Goal: Information Seeking & Learning: Understand process/instructions

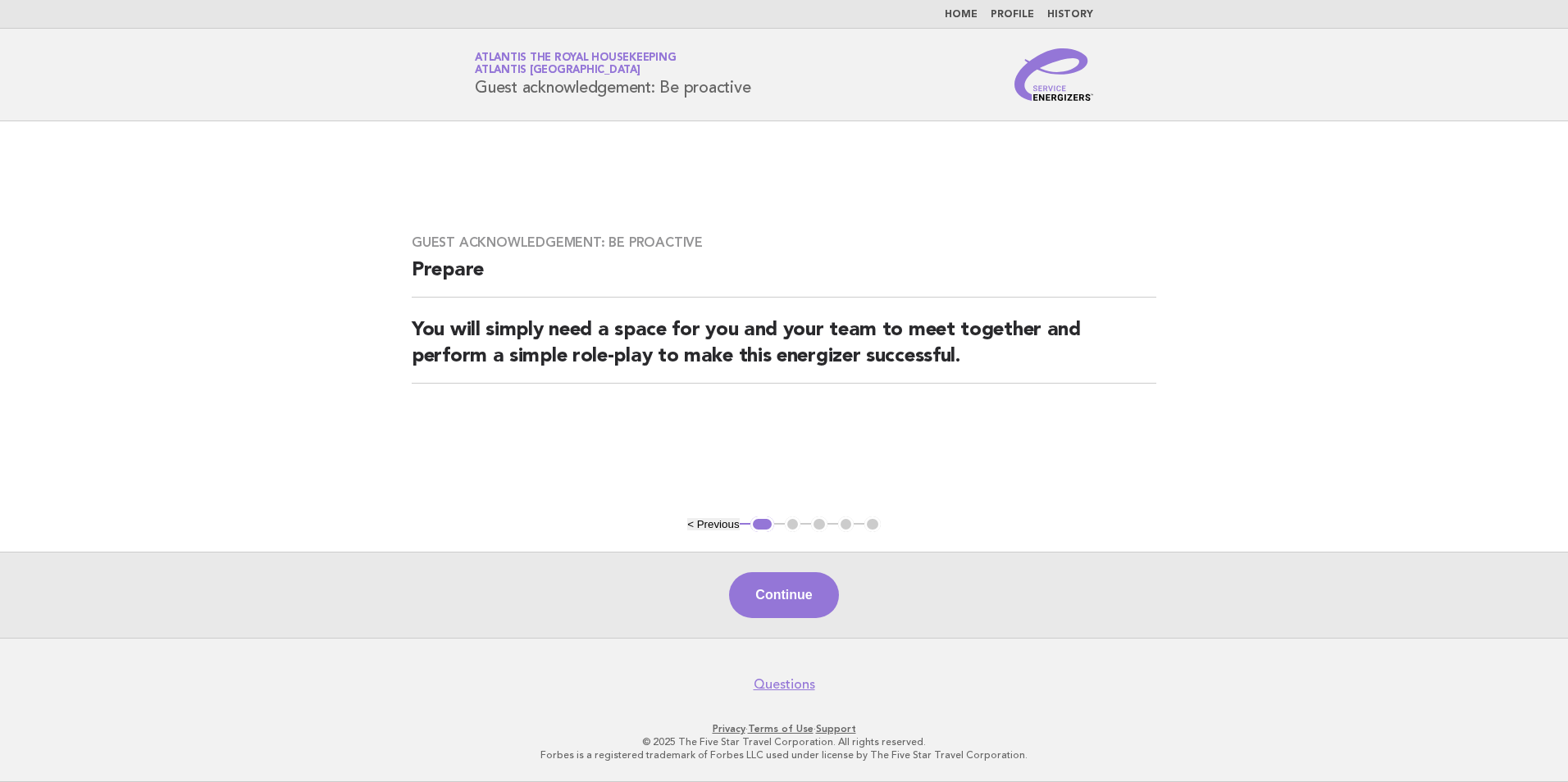
click at [718, 523] on button "< Previous" at bounding box center [713, 524] width 52 height 12
click at [967, 10] on link "Home" at bounding box center [961, 15] width 32 height 10
click at [966, 15] on link "Home" at bounding box center [961, 15] width 32 height 10
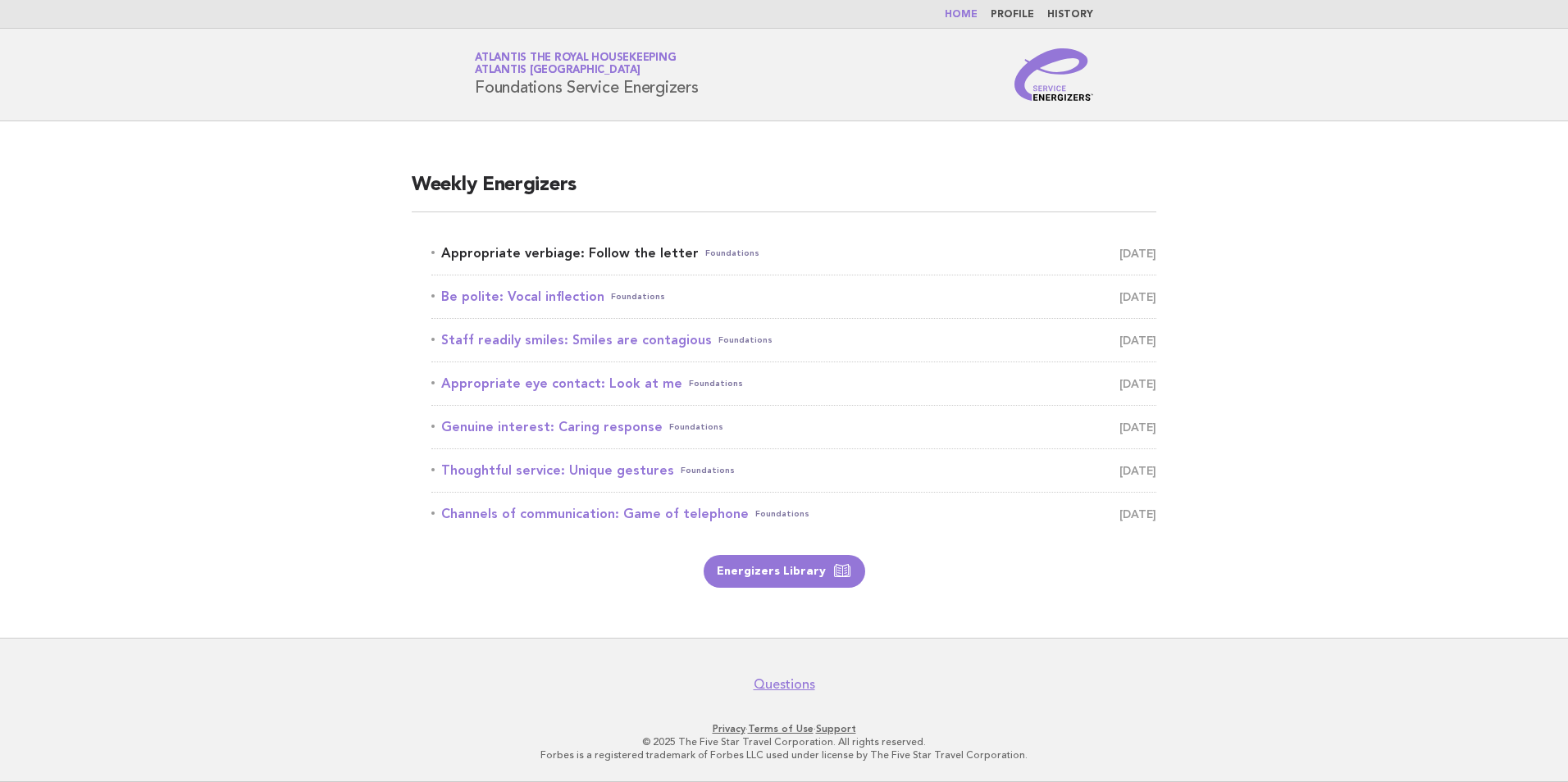
click at [618, 254] on link "Appropriate verbiage: Follow the letter Foundations August 23" at bounding box center [793, 253] width 725 height 23
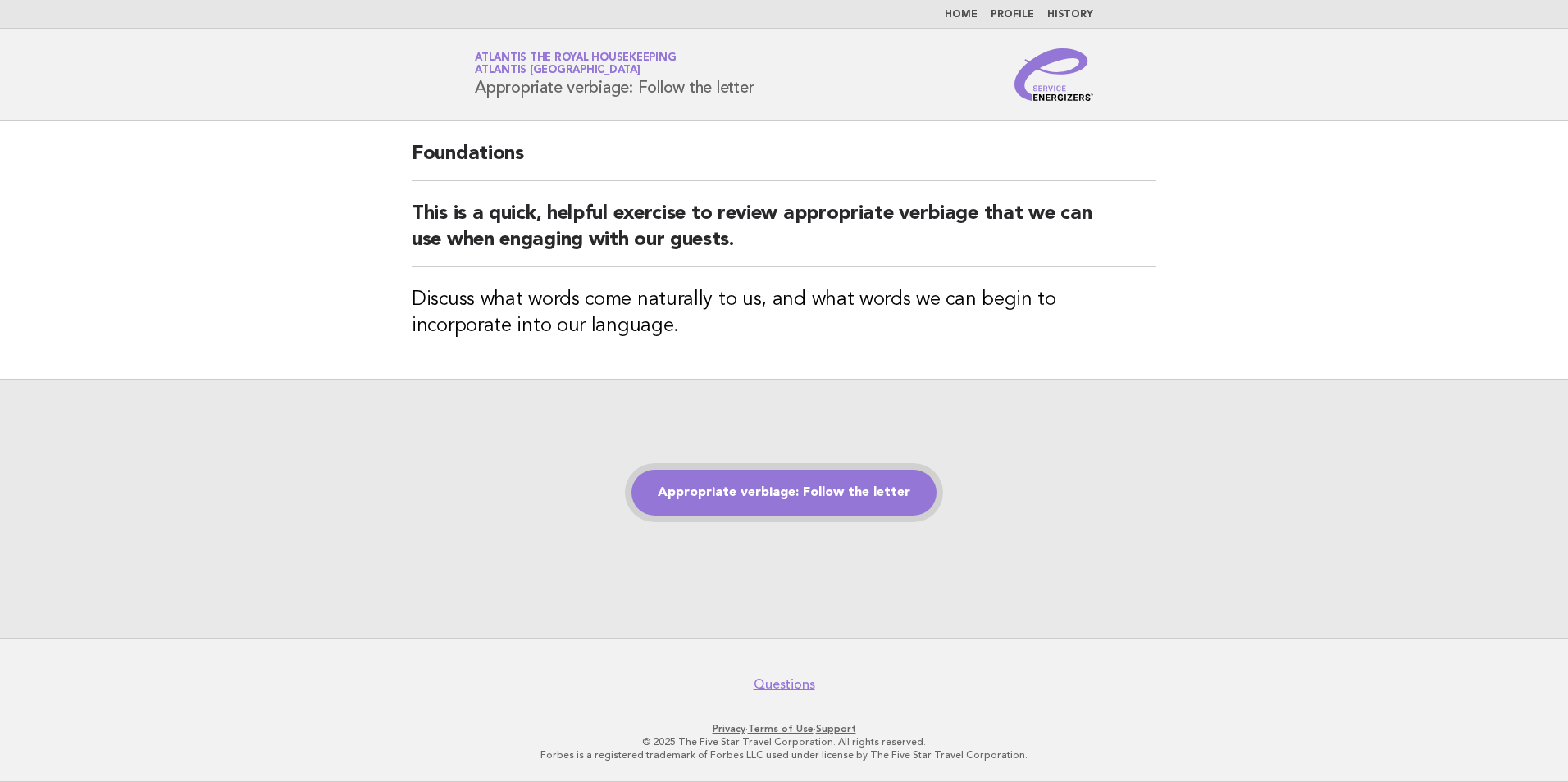
click at [839, 488] on link "Appropriate verbiage: Follow the letter" at bounding box center [784, 493] width 305 height 46
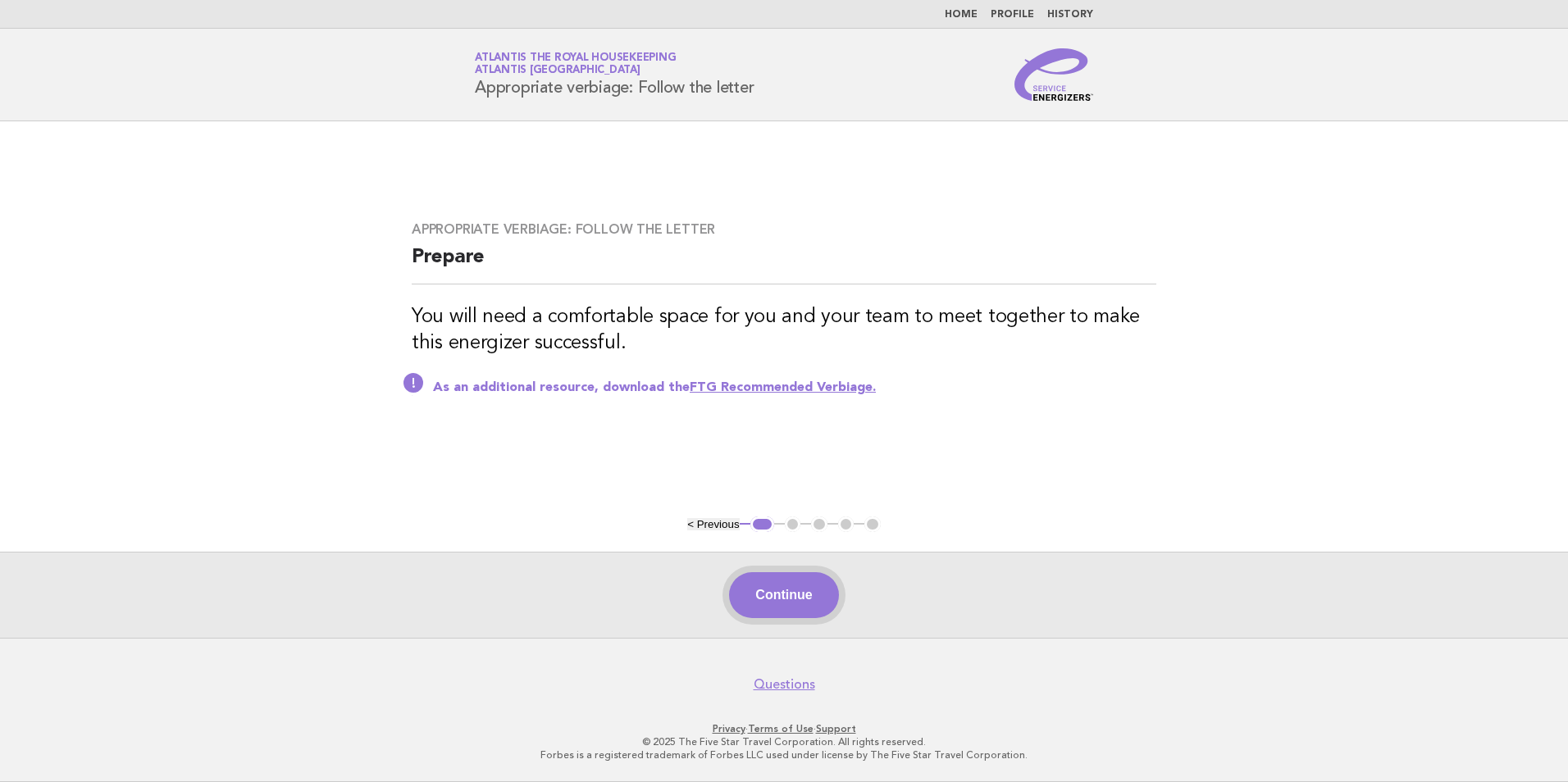
click at [778, 584] on button "Continue" at bounding box center [784, 596] width 109 height 46
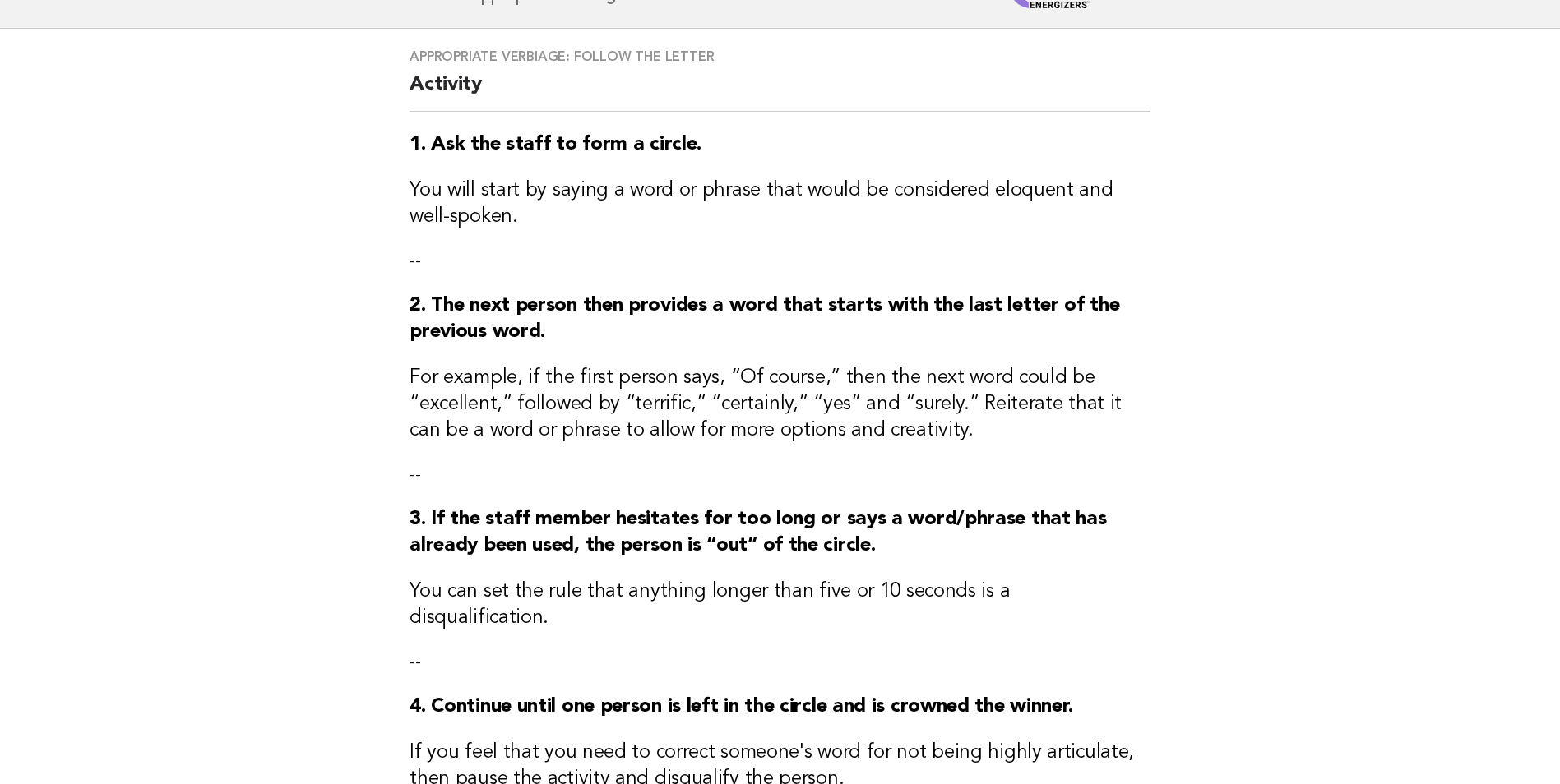
scroll to position [386, 0]
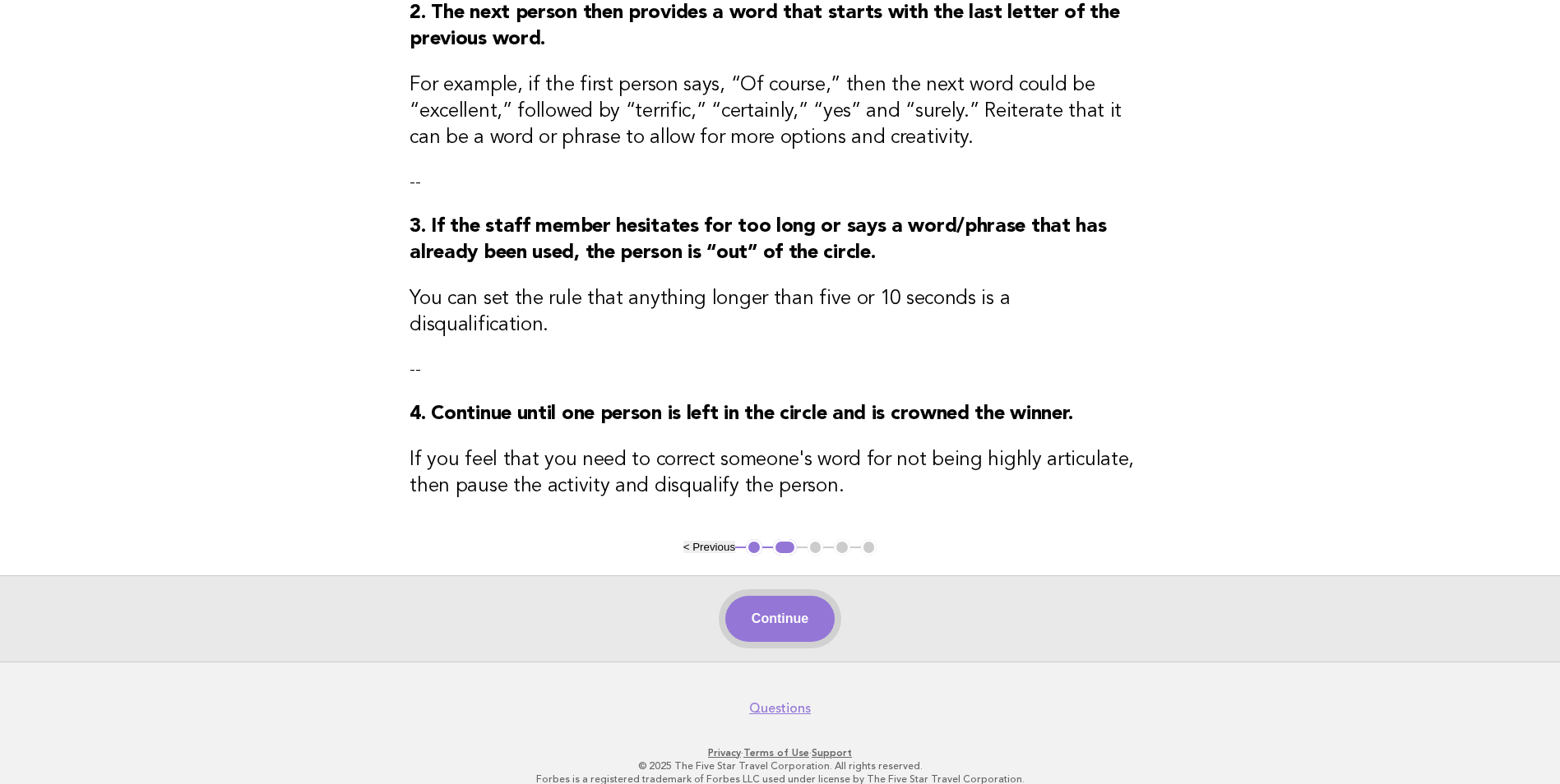
click at [783, 596] on button "Continue" at bounding box center [780, 619] width 110 height 46
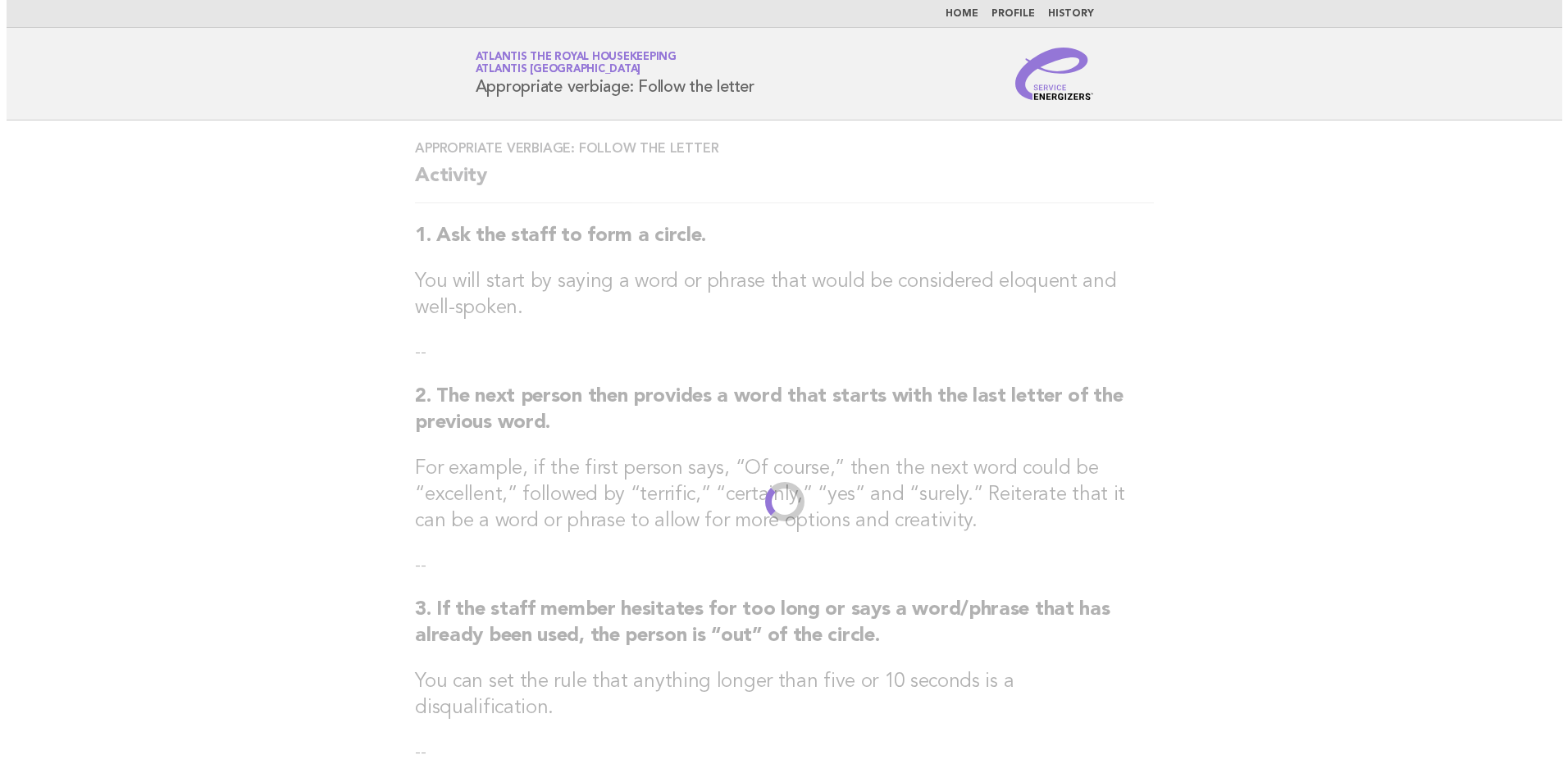
scroll to position [0, 0]
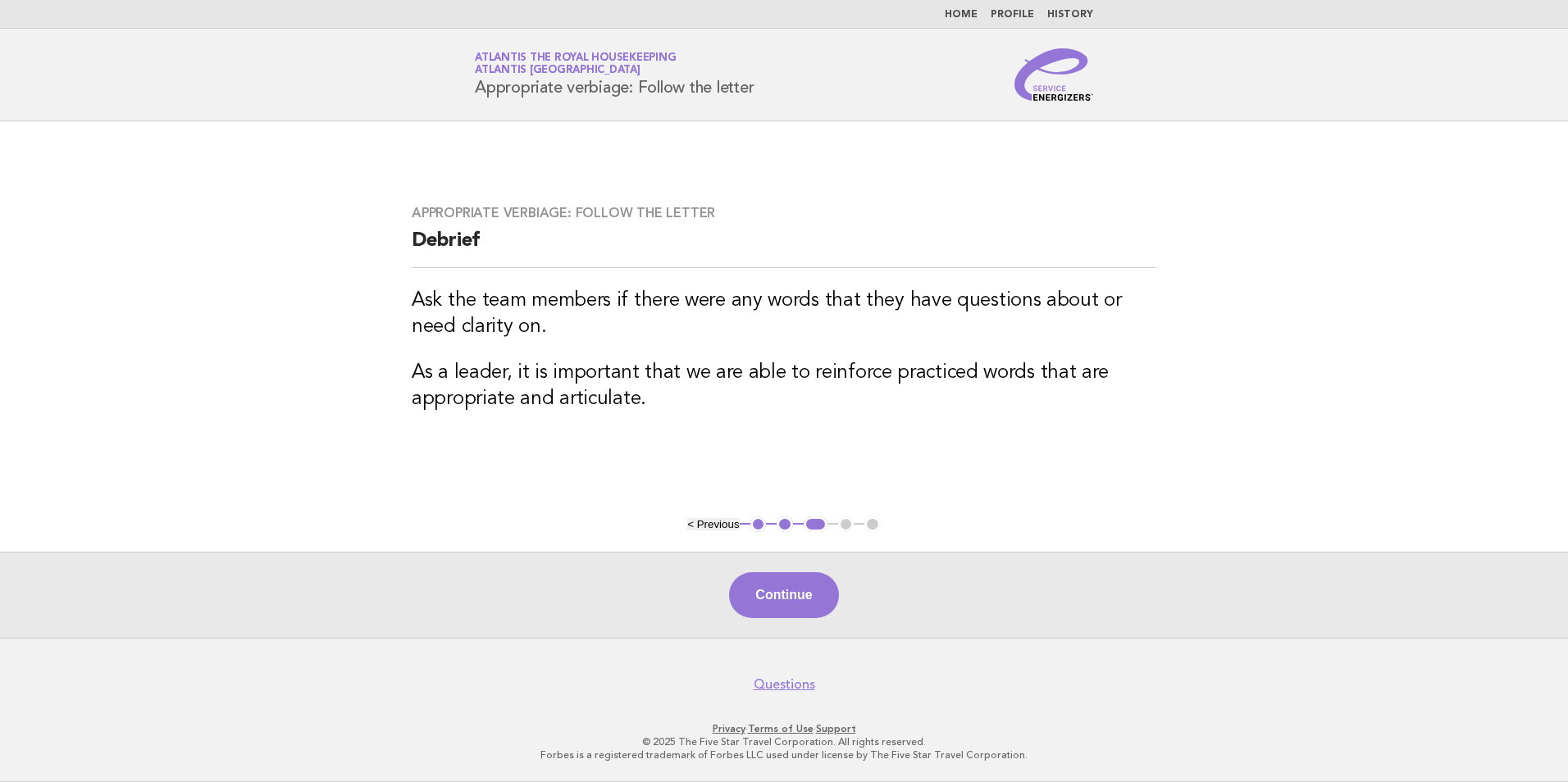
click at [781, 593] on button "Continue" at bounding box center [784, 596] width 109 height 46
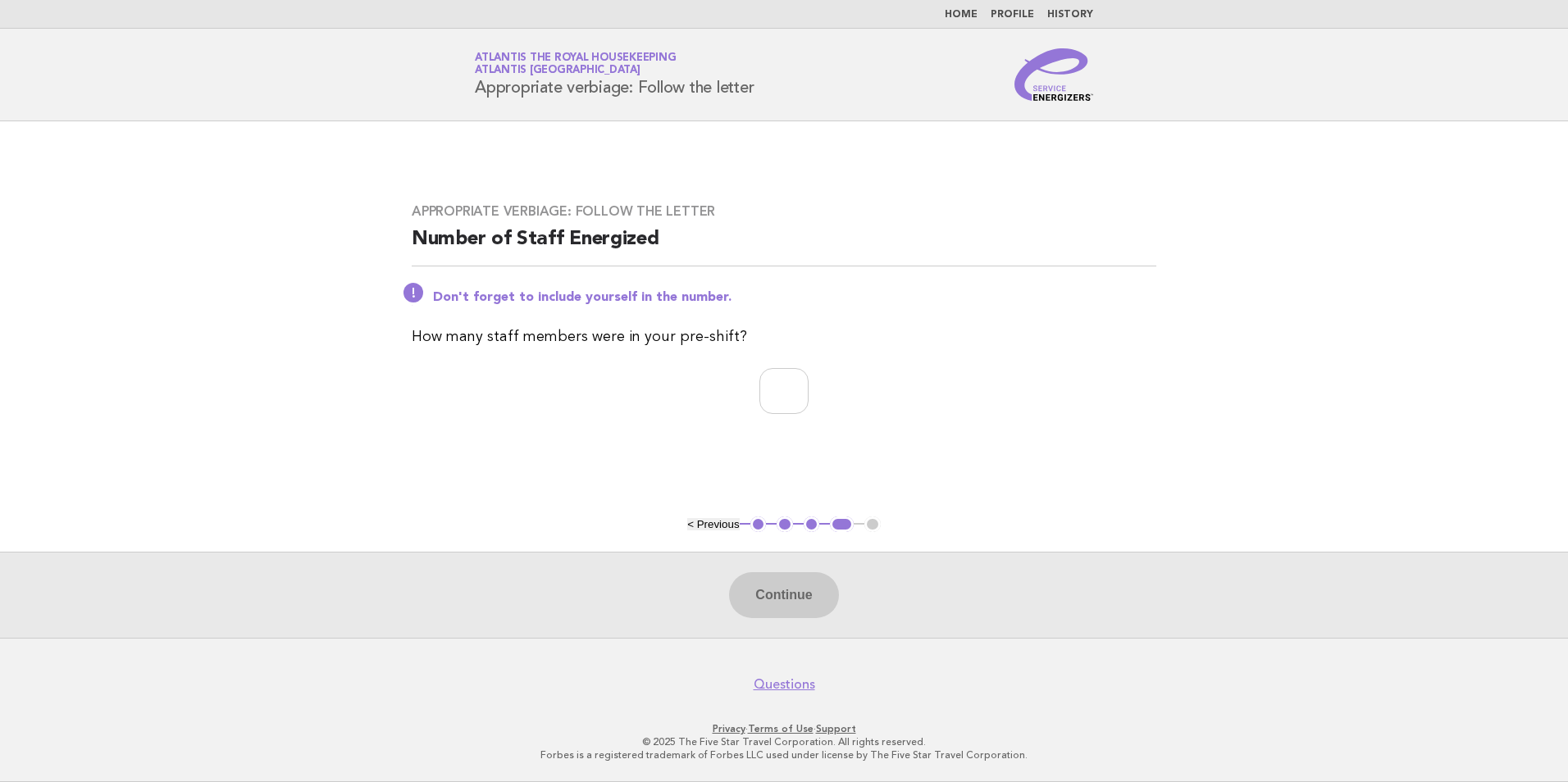
click at [757, 526] on button "1" at bounding box center [758, 524] width 16 height 16
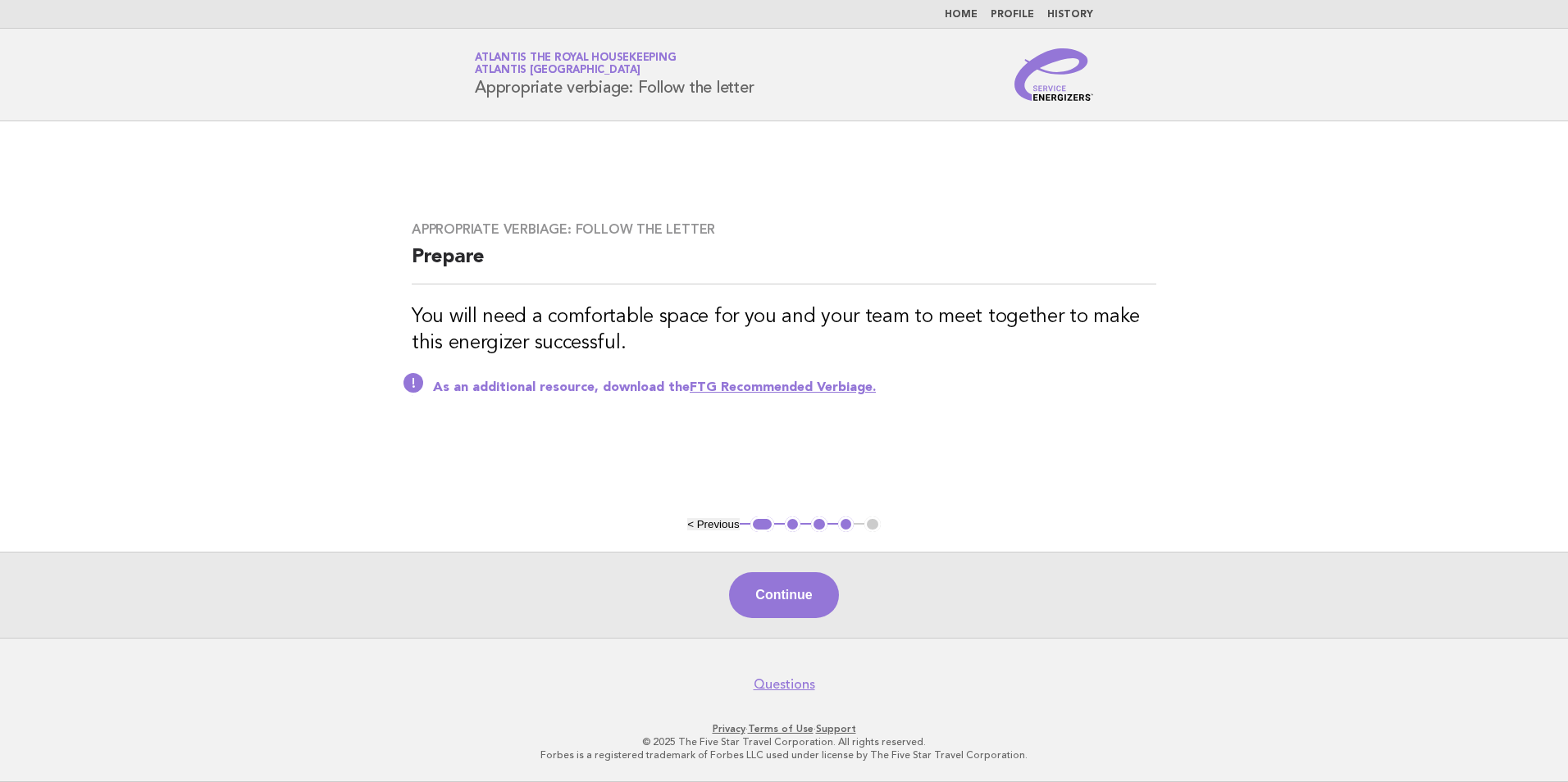
click at [726, 526] on button "< Previous" at bounding box center [713, 524] width 52 height 12
click at [708, 524] on button "< Previous" at bounding box center [713, 524] width 52 height 12
click at [686, 522] on main "Appropriate verbiage: Follow the letter Prepare You will need a comfortable spa…" at bounding box center [784, 379] width 1568 height 516
click at [690, 530] on button "< Previous" at bounding box center [713, 524] width 52 height 12
click at [965, 12] on link "Home" at bounding box center [961, 15] width 32 height 10
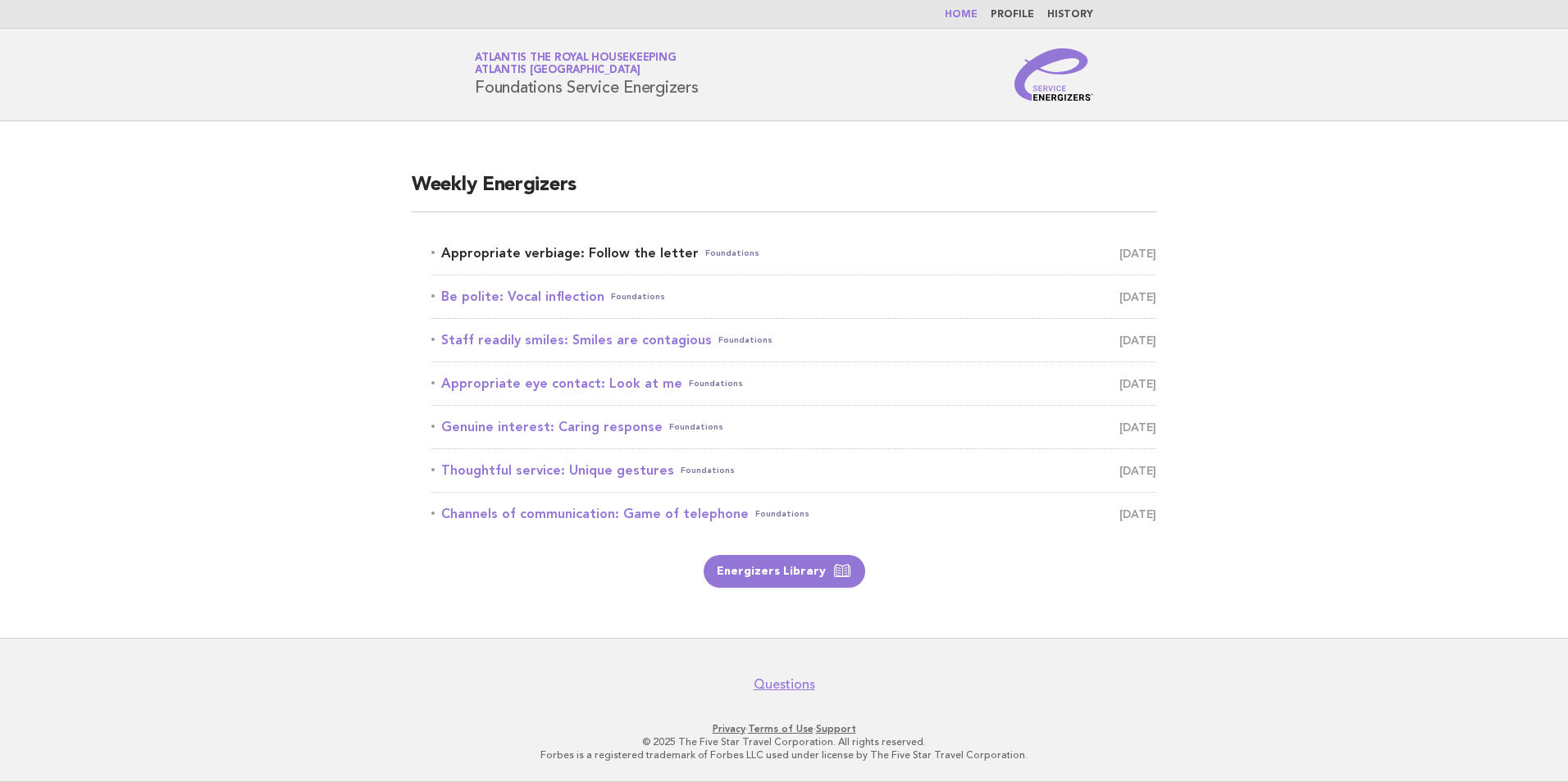
click at [639, 252] on link "Appropriate verbiage: Follow the letter Foundations August 23" at bounding box center [793, 253] width 725 height 23
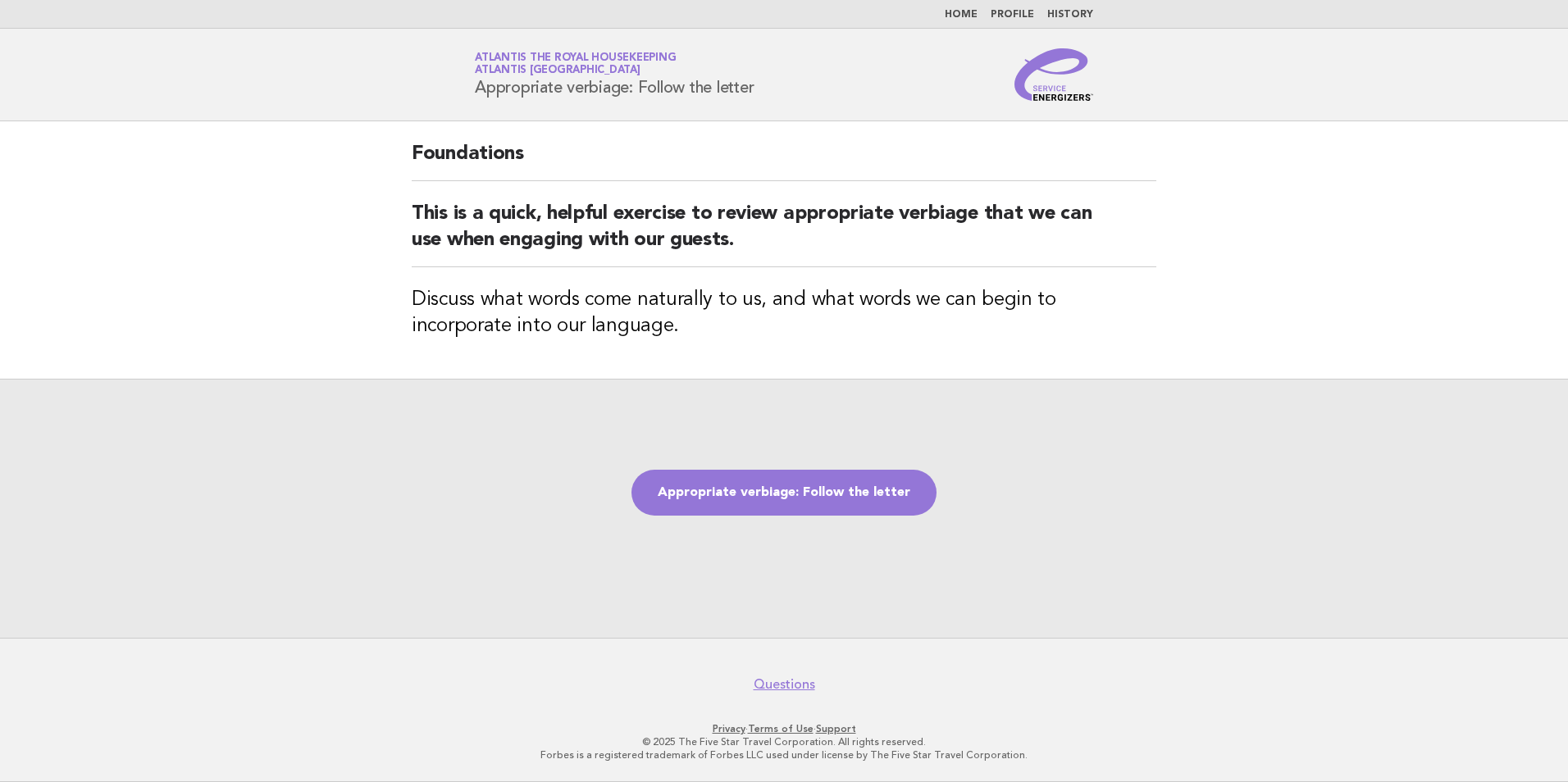
click at [301, 218] on main "Foundations This is a quick, helpful exercise to review appropriate verbiage th…" at bounding box center [784, 379] width 1568 height 516
click at [763, 491] on link "Appropriate verbiage: Follow the letter" at bounding box center [784, 493] width 305 height 46
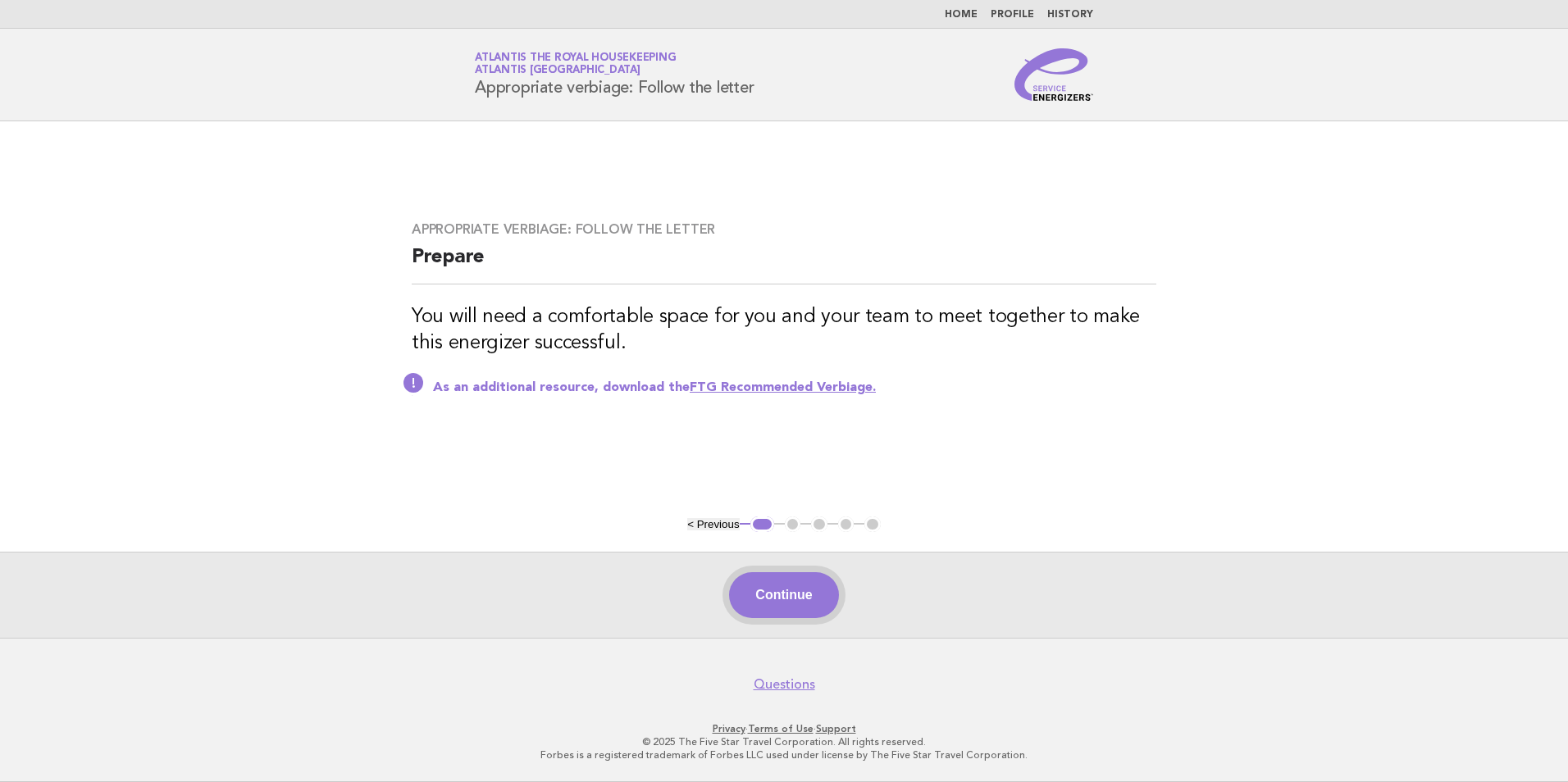
click at [776, 587] on button "Continue" at bounding box center [784, 596] width 109 height 46
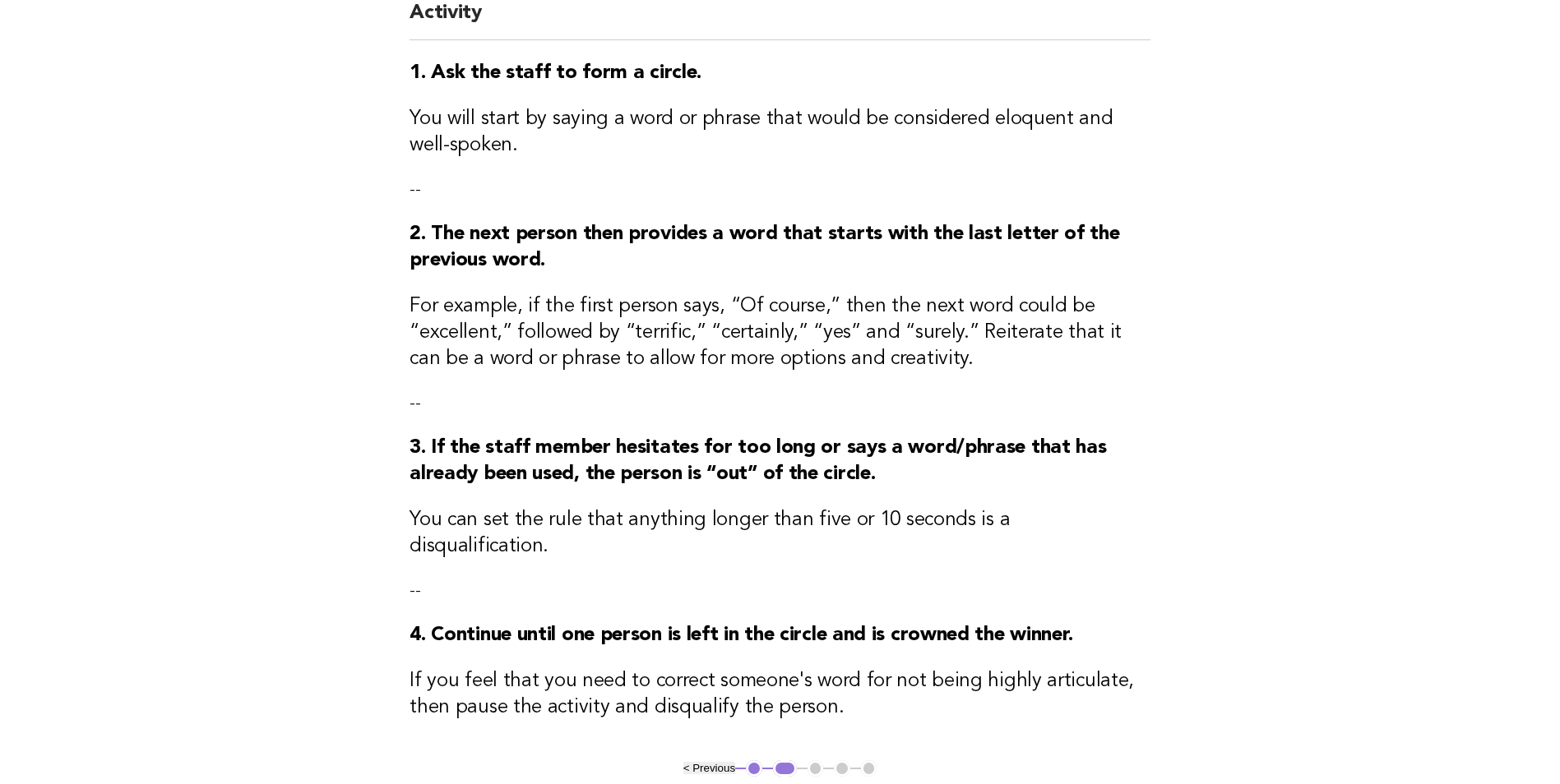
scroll to position [246, 0]
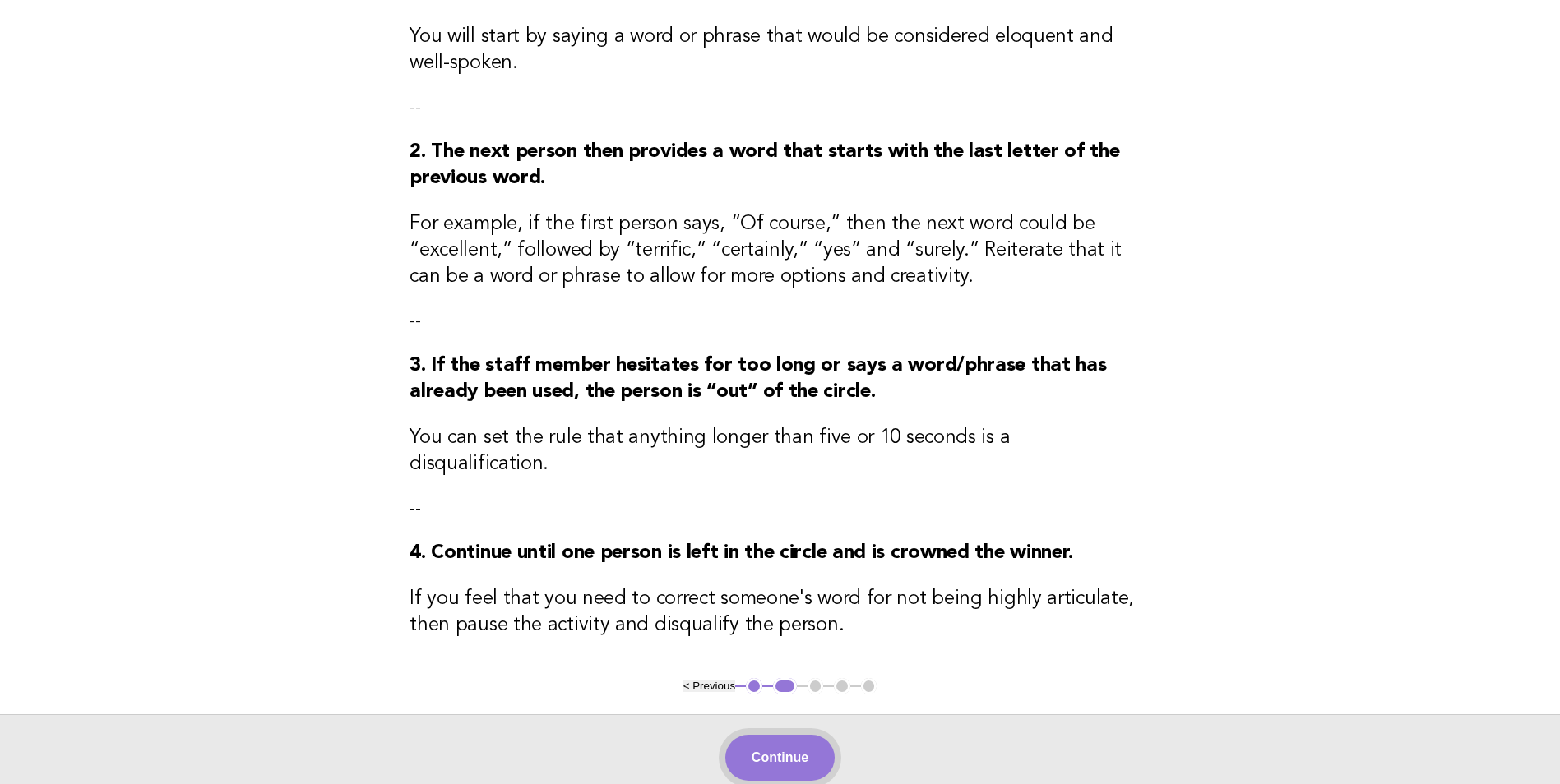
click at [816, 741] on button "Continue" at bounding box center [780, 758] width 110 height 46
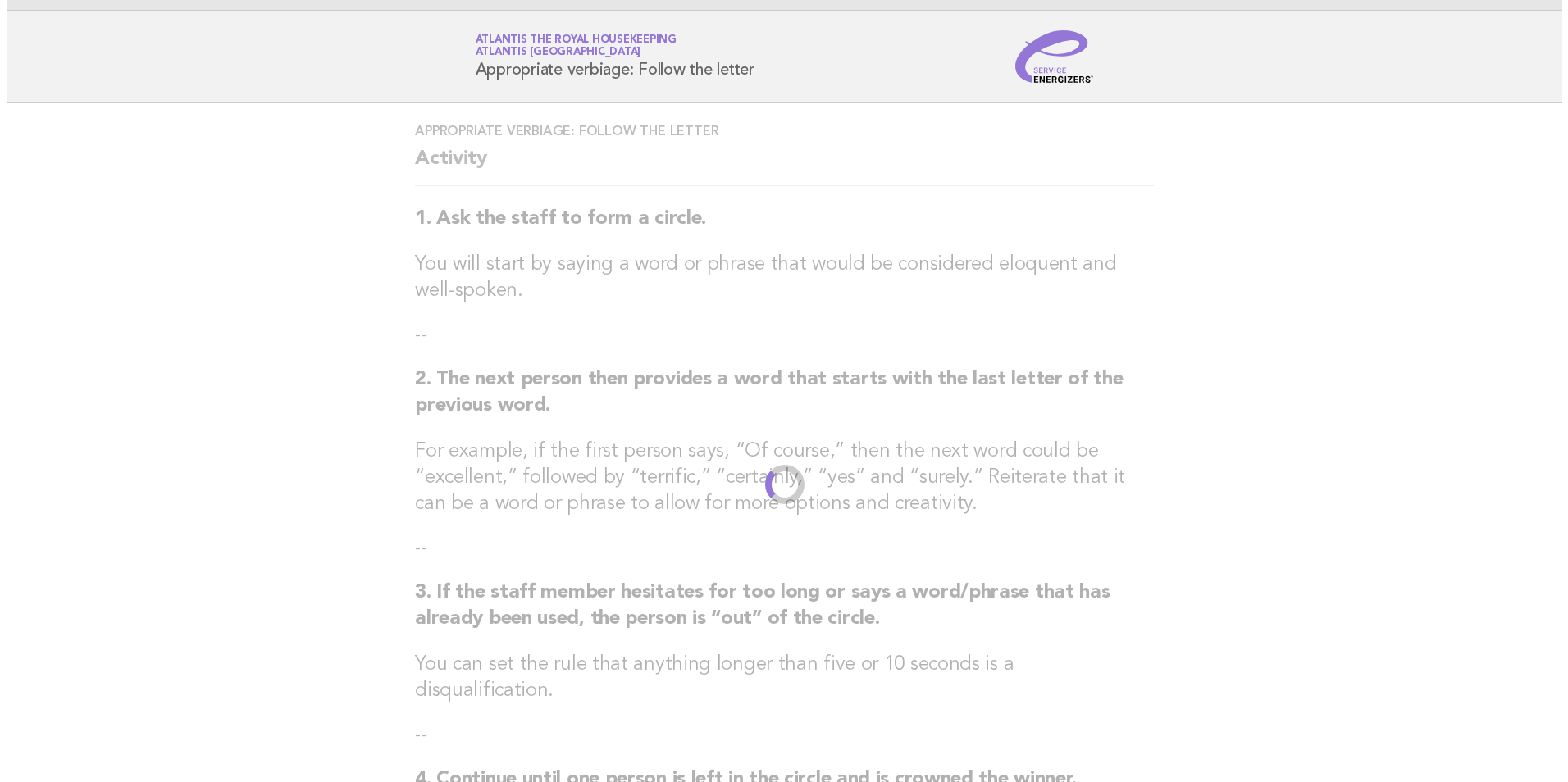
scroll to position [0, 0]
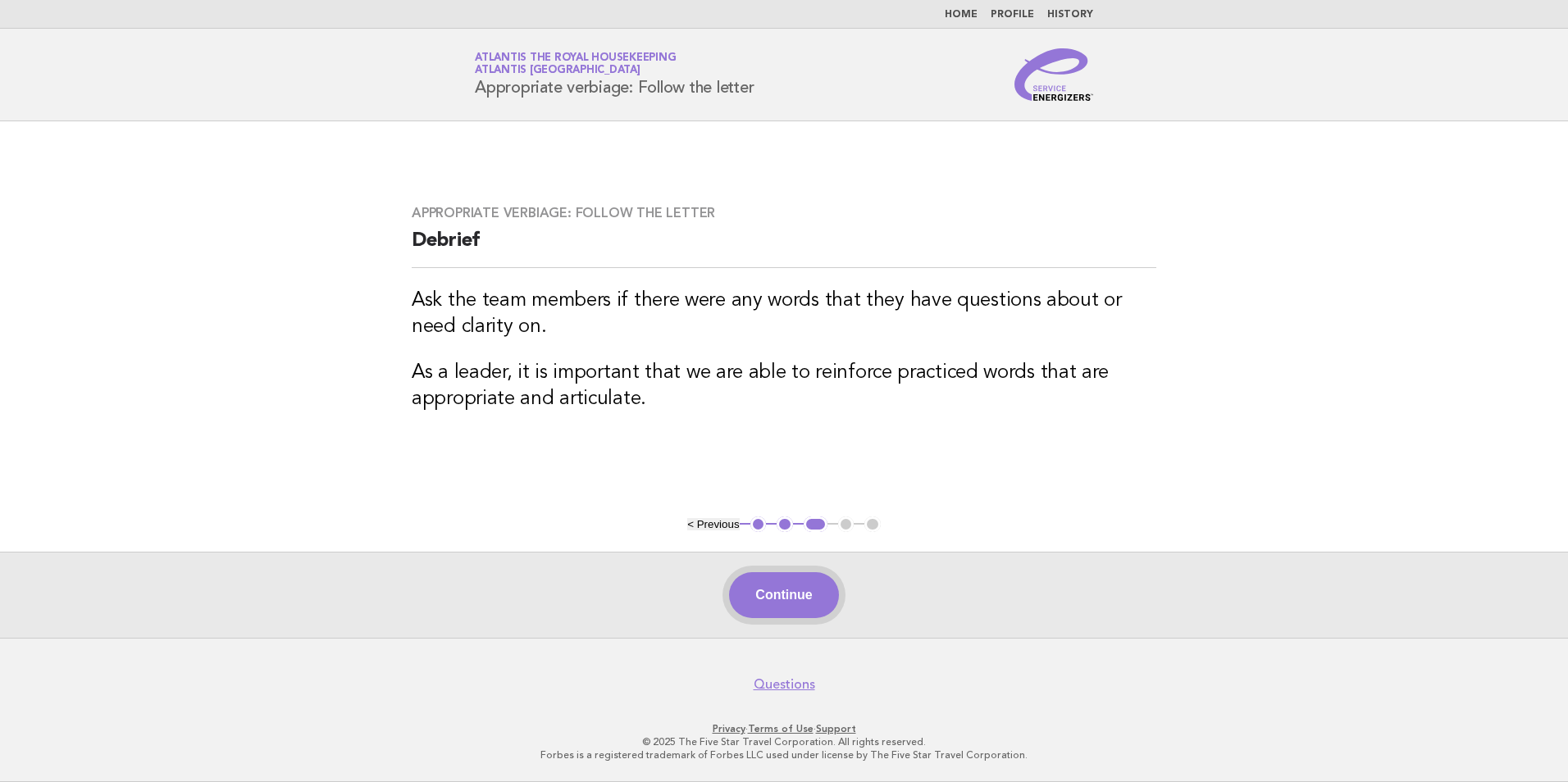
click at [807, 599] on button "Continue" at bounding box center [784, 596] width 109 height 46
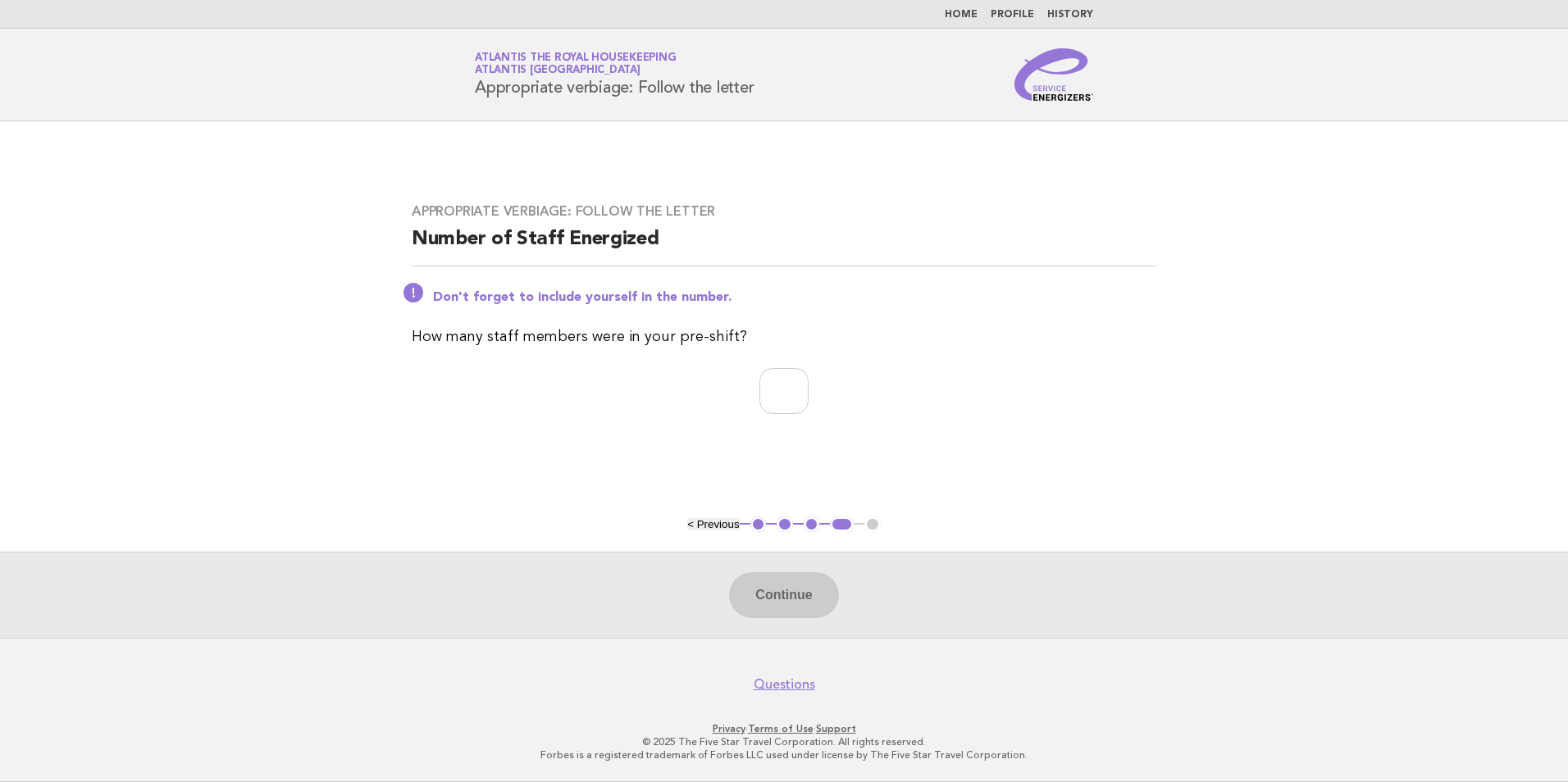
click at [971, 19] on link "Home" at bounding box center [961, 15] width 32 height 10
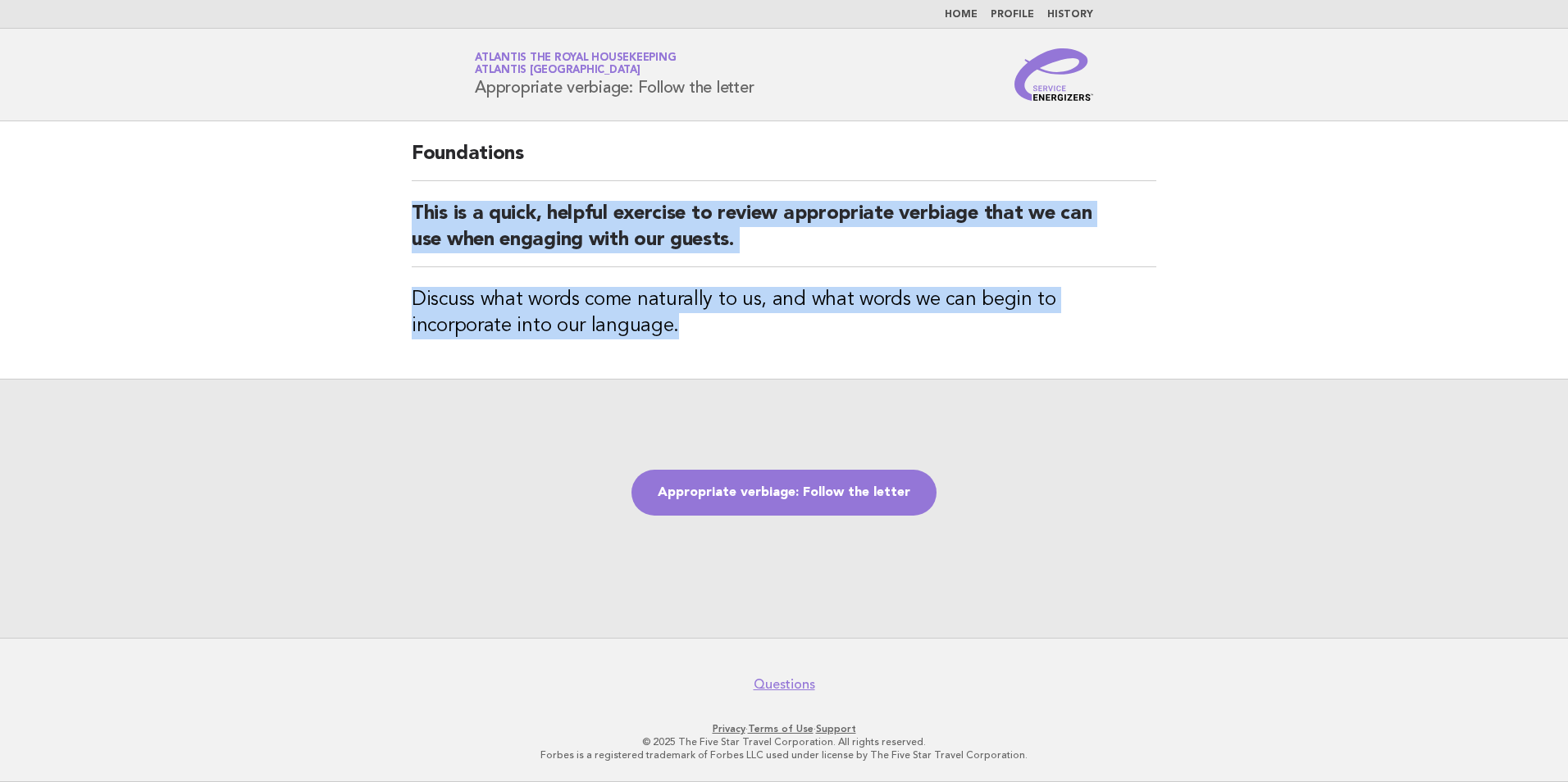
drag, startPoint x: 413, startPoint y: 204, endPoint x: 599, endPoint y: 328, distance: 223.5
click at [599, 328] on div "Foundations This is a quick, helpful exercise to review appropriate verbiage th…" at bounding box center [784, 250] width 784 height 258
copy div "This is a quick, helpful exercise to review appropriate verbiage that we can us…"
click at [793, 495] on link "Appropriate verbiage: Follow the letter" at bounding box center [784, 493] width 305 height 46
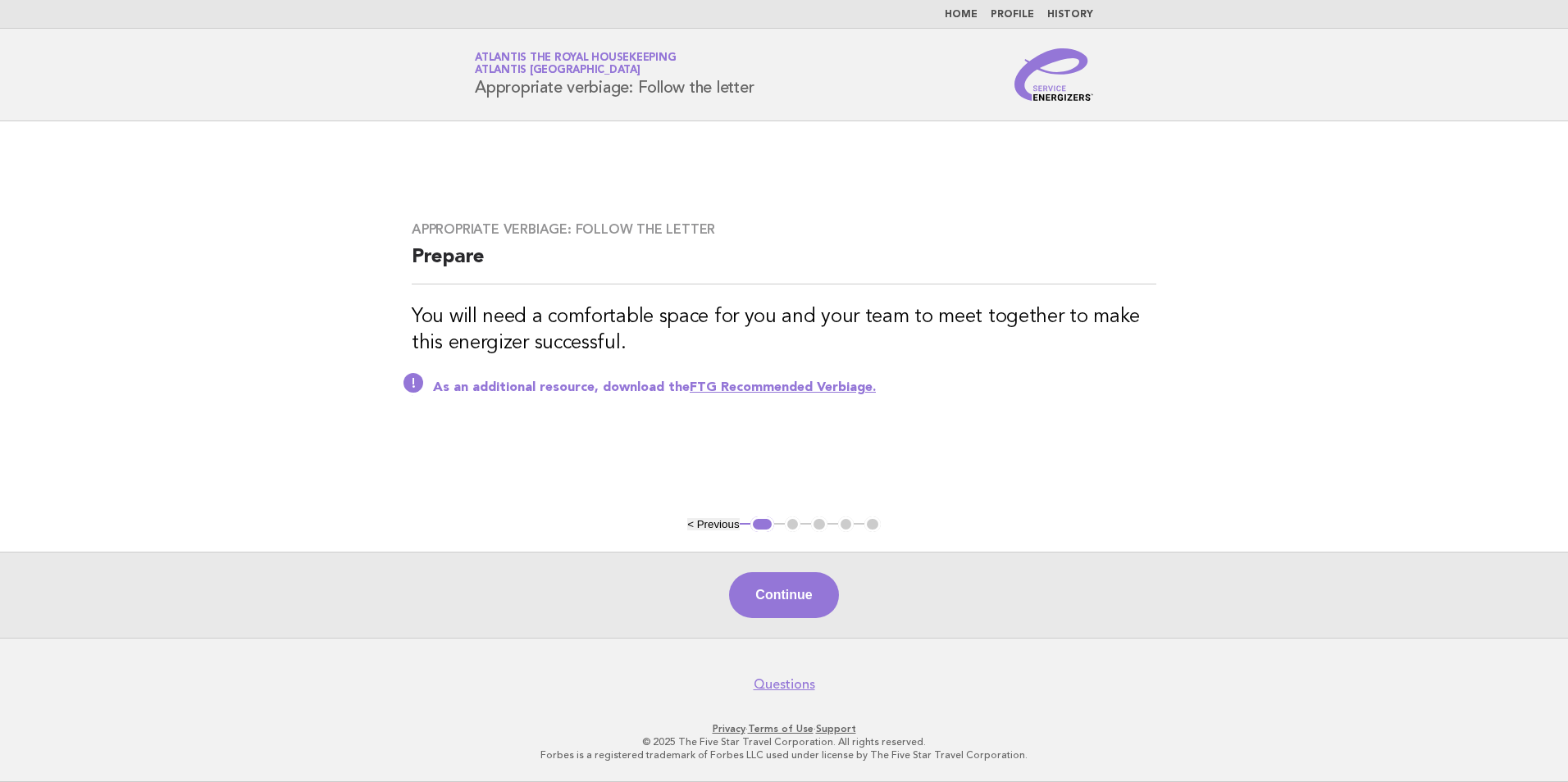
click at [741, 385] on link "FTG Recommended Verbiage." at bounding box center [783, 388] width 186 height 13
